Goal: Find specific page/section: Find specific page/section

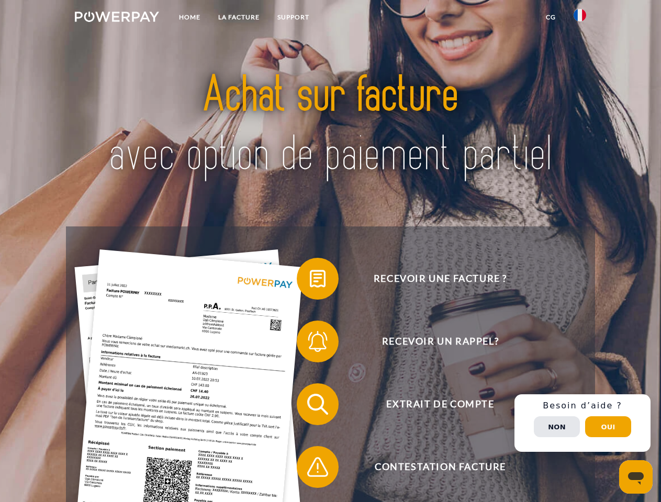
click at [117, 18] on img at bounding box center [117, 17] width 84 height 10
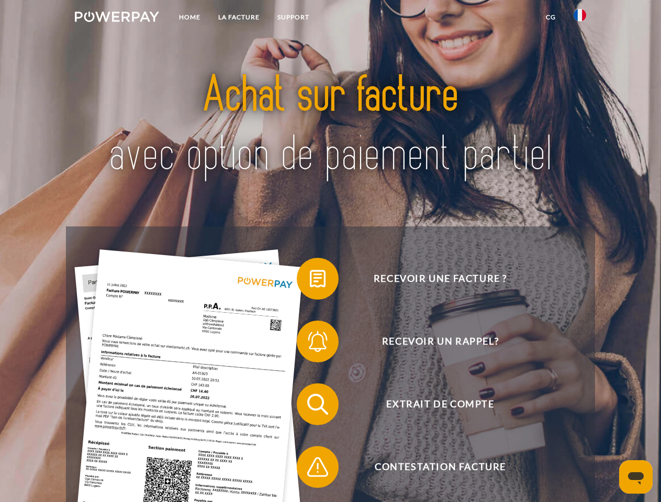
click at [580, 18] on img at bounding box center [579, 15] width 13 height 13
click at [550, 17] on link "CG" at bounding box center [551, 17] width 28 height 19
click at [310, 281] on span at bounding box center [302, 279] width 52 height 52
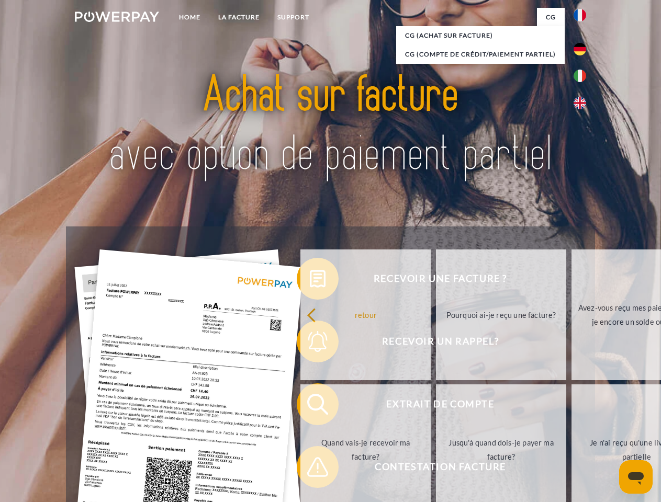
click at [310, 407] on span at bounding box center [302, 404] width 52 height 52
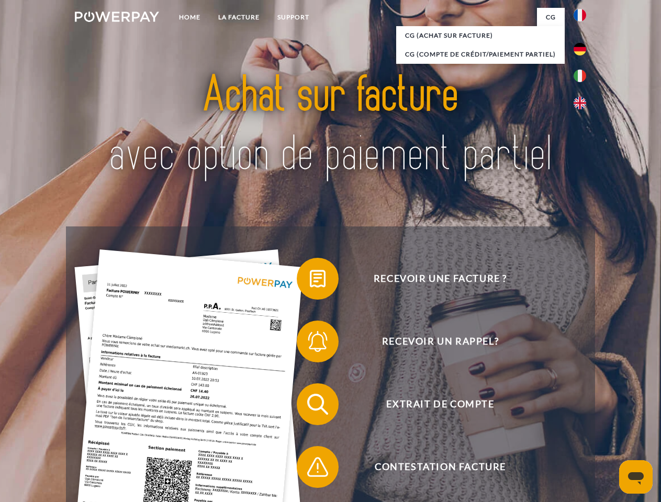
click at [310, 469] on span at bounding box center [302, 467] width 52 height 52
click at [582, 423] on div "Recevoir une facture ? Recevoir un rappel? Extrait de compte retour" at bounding box center [330, 436] width 528 height 419
click at [557, 425] on span "Extrait de compte" at bounding box center [440, 405] width 256 height 42
click at [608, 427] on header "Home LA FACTURE Support" at bounding box center [330, 361] width 661 height 723
